Goal: Task Accomplishment & Management: Manage account settings

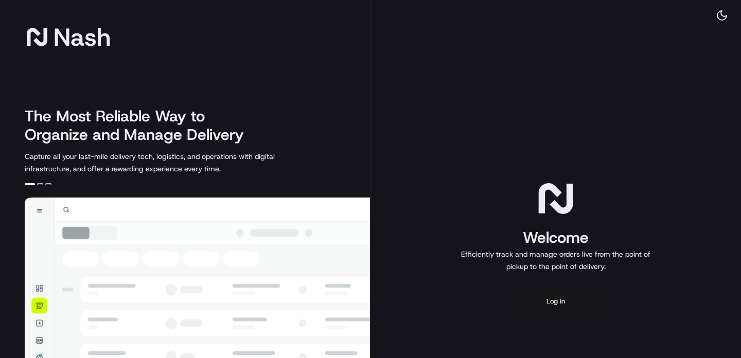
click at [556, 307] on button "Log in" at bounding box center [556, 301] width 82 height 25
